Goal: Task Accomplishment & Management: Manage account settings

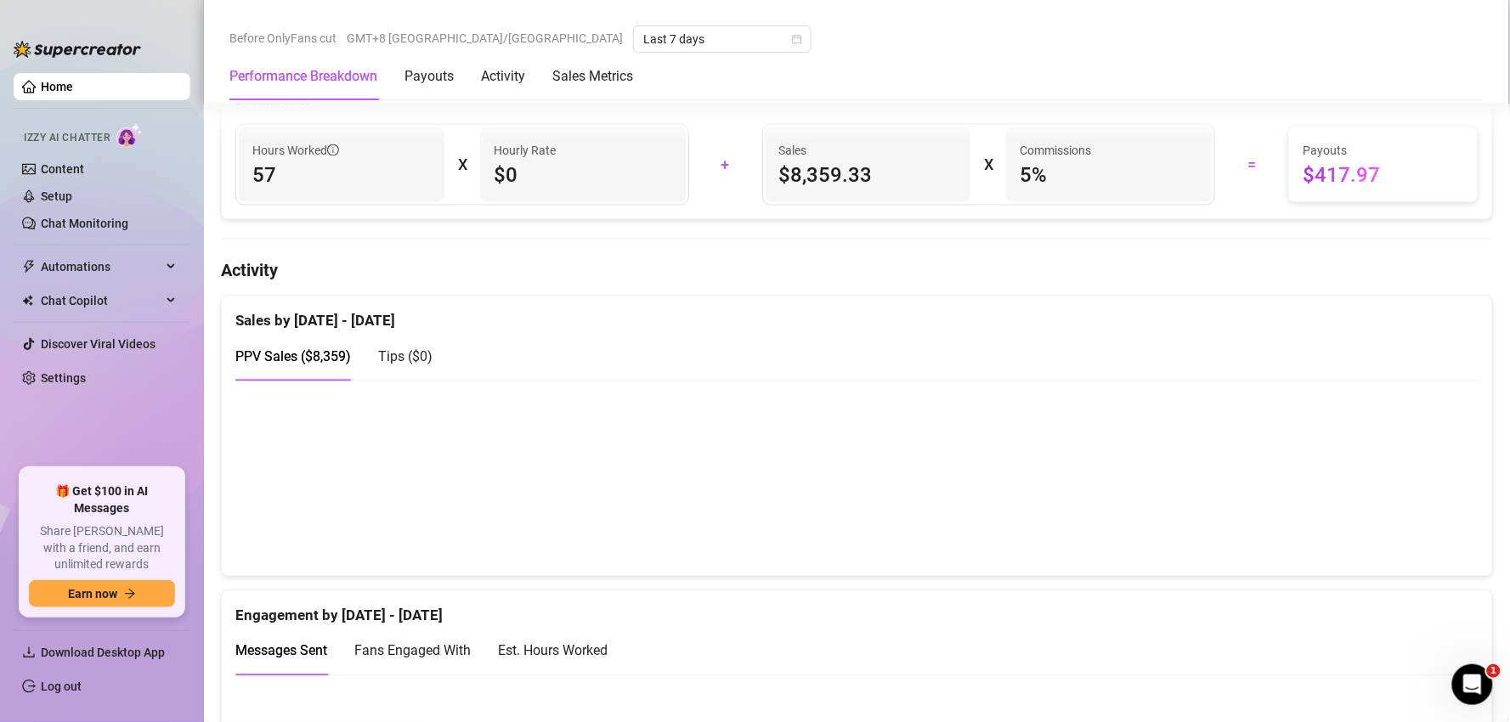
scroll to position [850, 0]
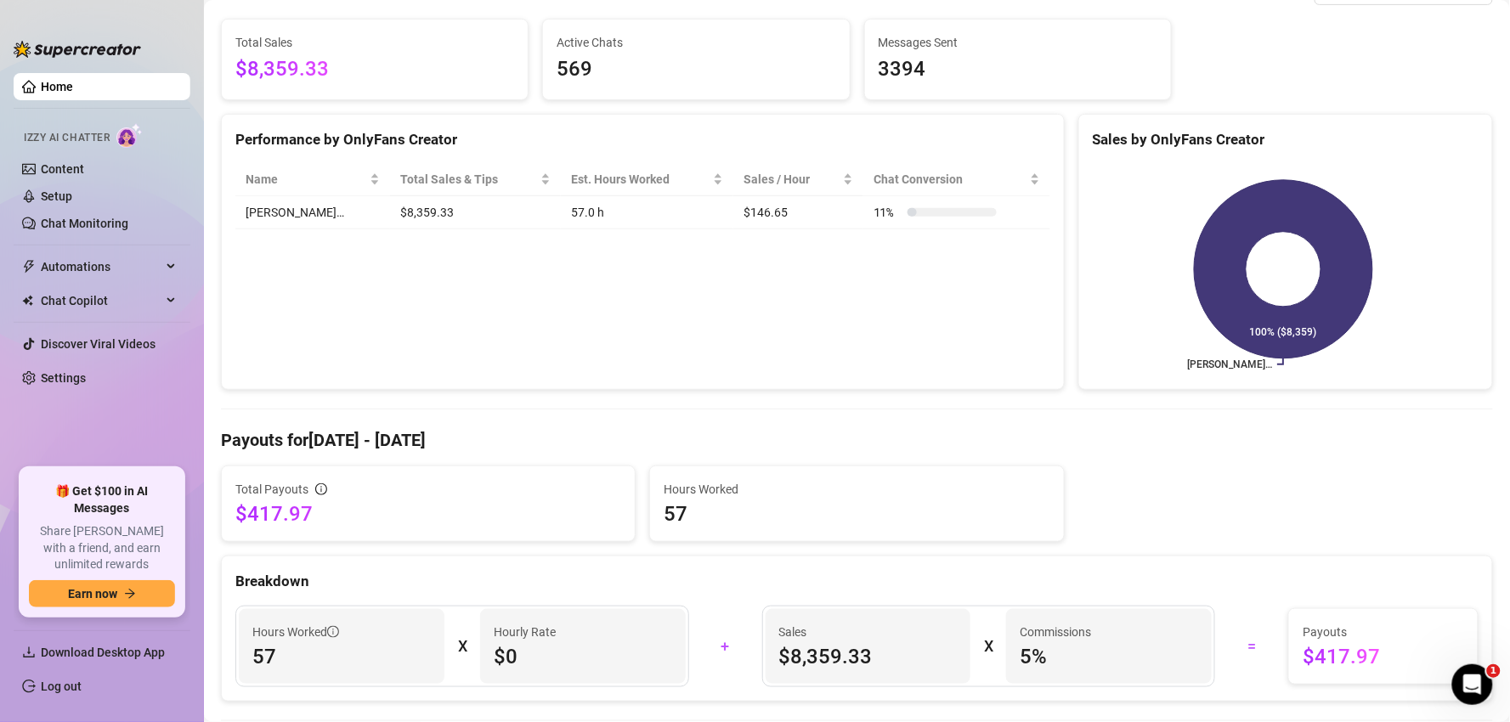
scroll to position [189, 0]
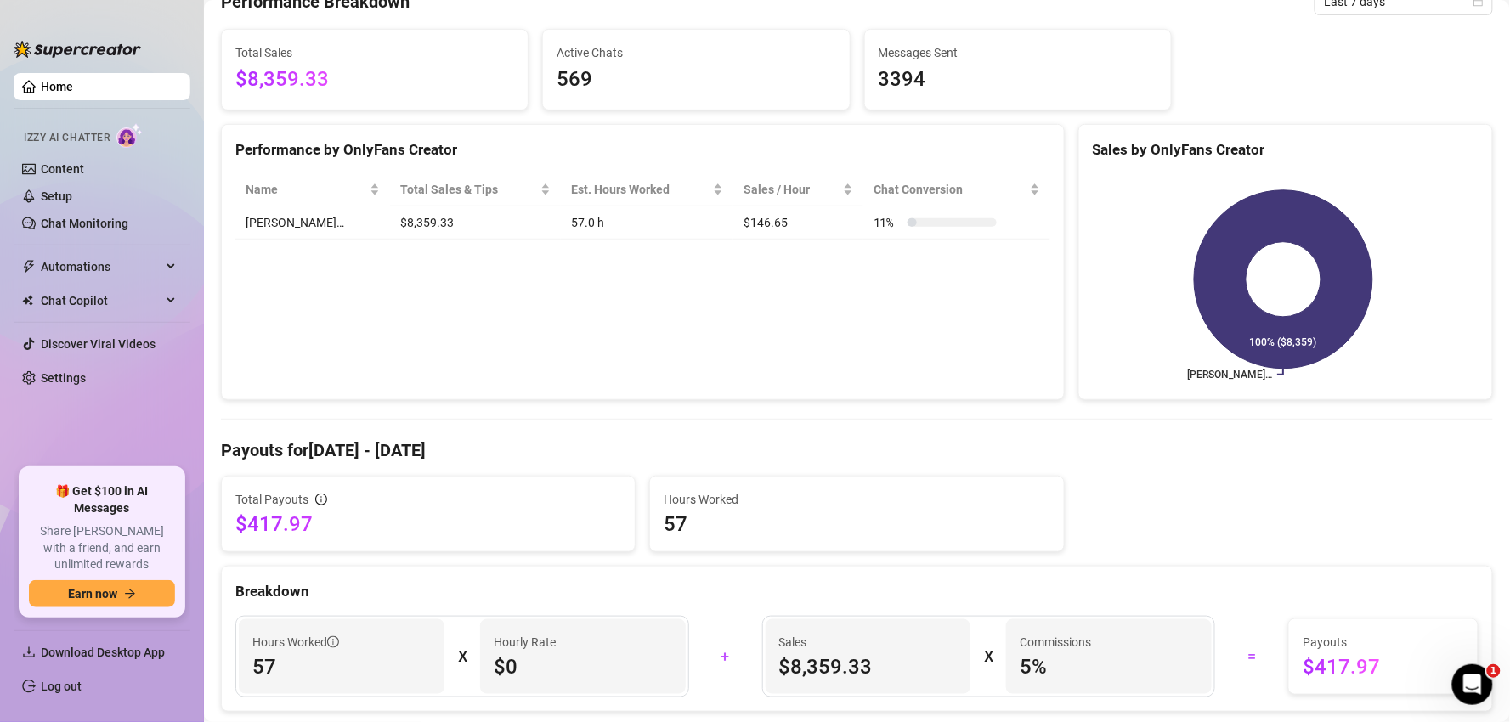
click at [87, 671] on ul "Download Desktop App Log out" at bounding box center [102, 665] width 177 height 84
click at [82, 681] on link "Log out" at bounding box center [61, 687] width 41 height 14
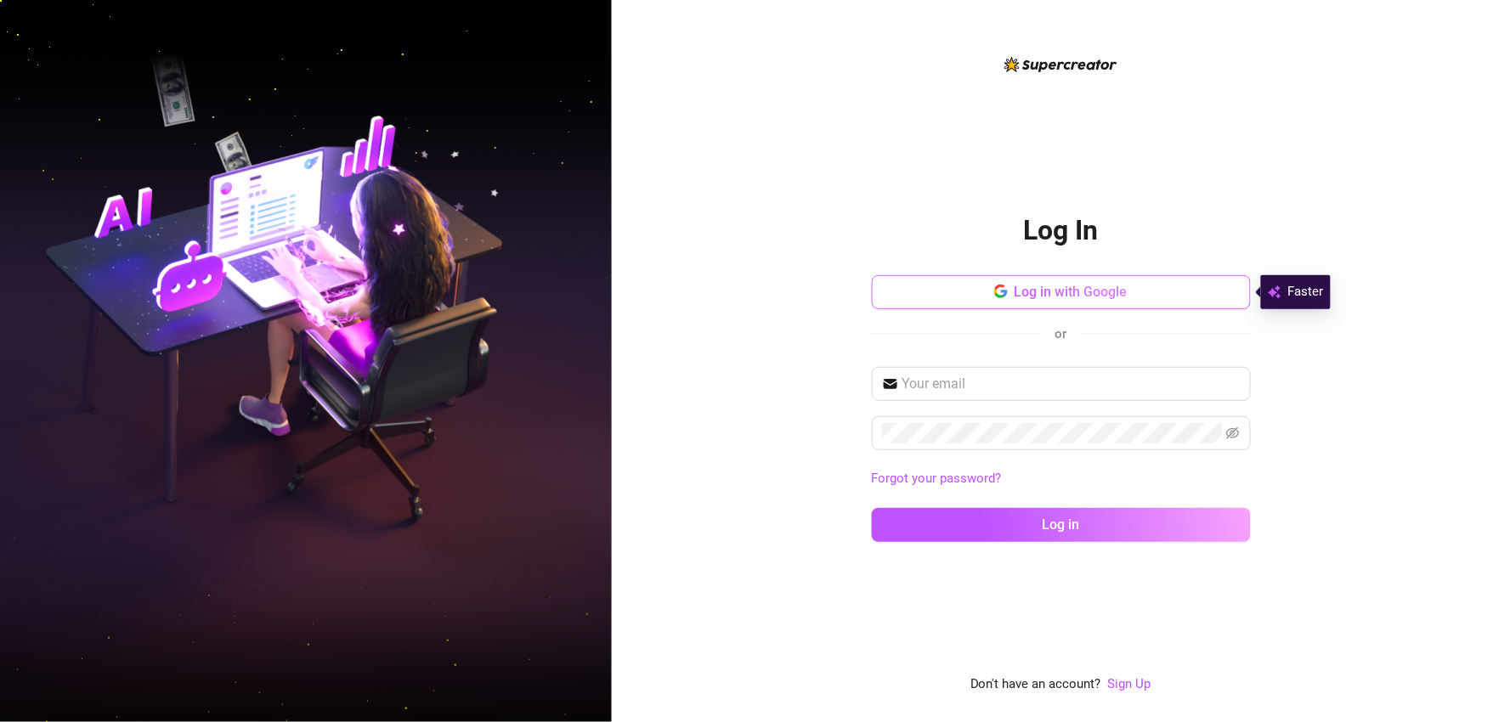
click at [471, 297] on span "Log in with Google" at bounding box center [1070, 292] width 113 height 16
